Goal: Find specific page/section: Find specific page/section

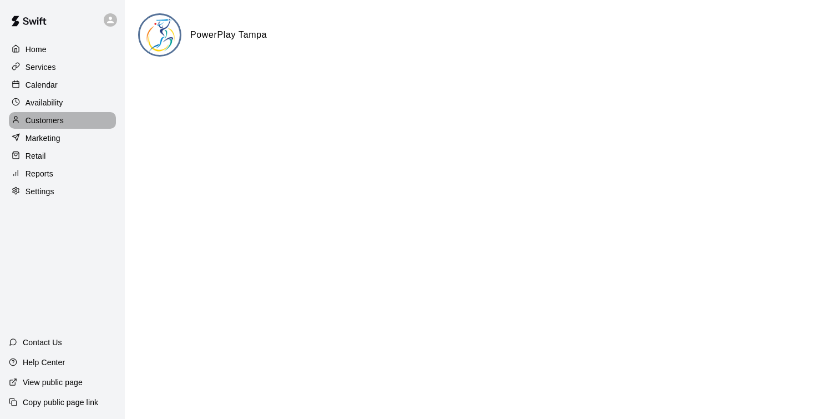
click at [62, 120] on p "Customers" at bounding box center [45, 120] width 38 height 11
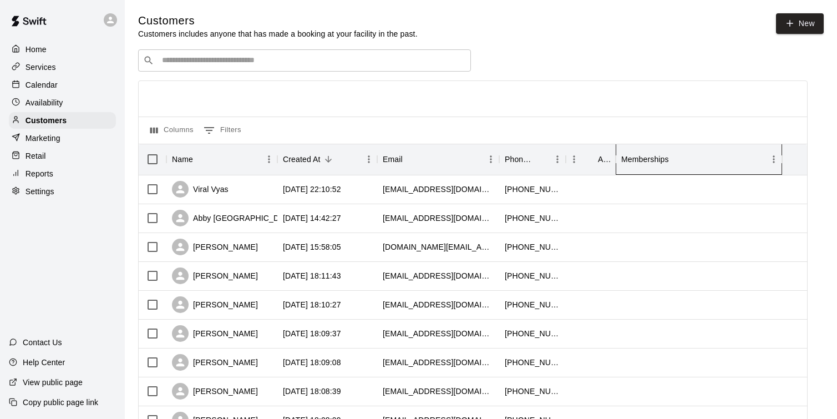
click at [643, 162] on div "Memberships" at bounding box center [645, 159] width 48 height 31
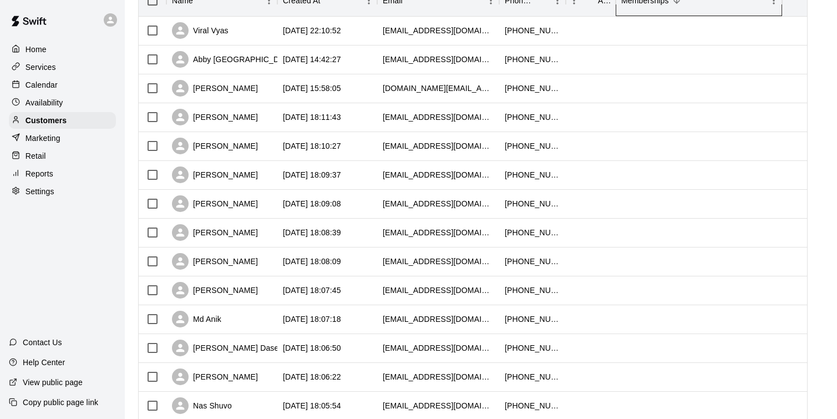
scroll to position [160, 0]
